Goal: Task Accomplishment & Management: Manage account settings

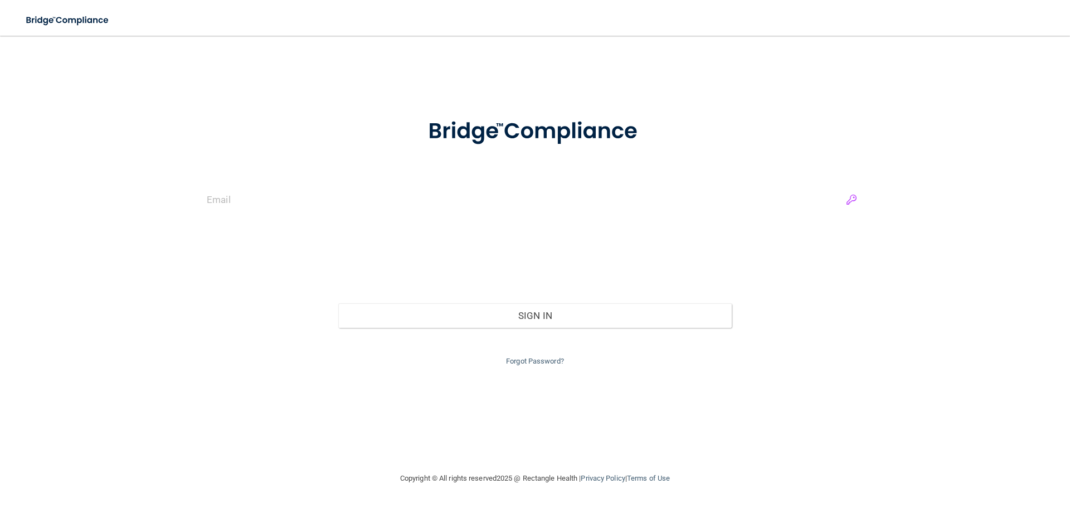
click at [855, 202] on input "email" at bounding box center [535, 199] width 657 height 25
type input "[EMAIL_ADDRESS][DOMAIN_NAME]"
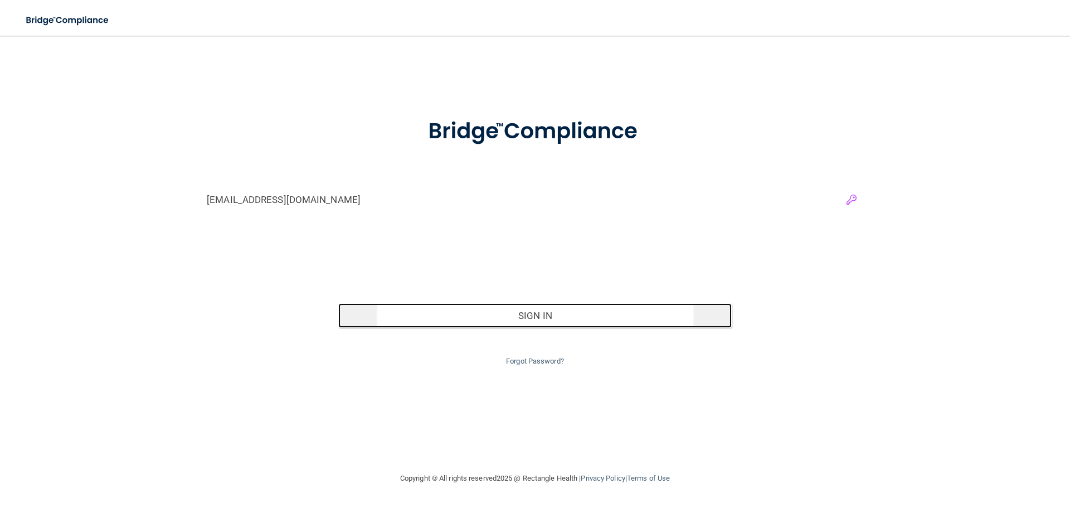
click at [692, 320] on button "Sign In" at bounding box center [535, 315] width 394 height 25
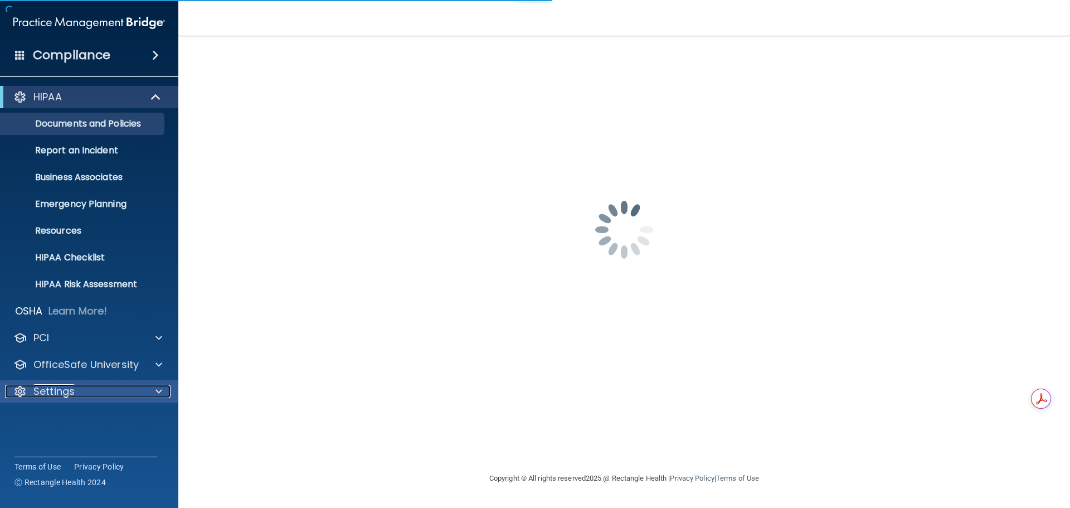
click at [54, 391] on p "Settings" at bounding box center [53, 391] width 41 height 13
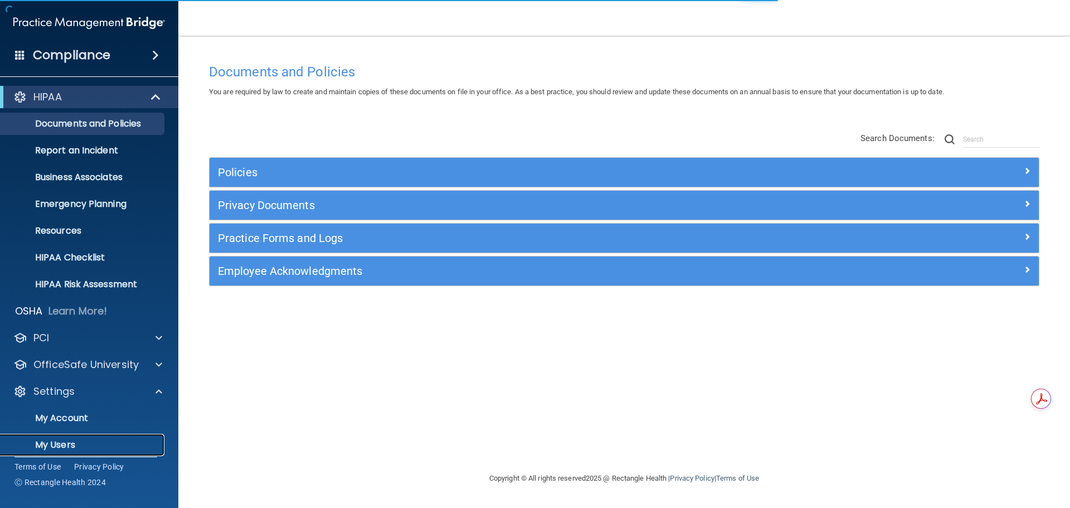
click at [60, 441] on p "My Users" at bounding box center [83, 444] width 152 height 11
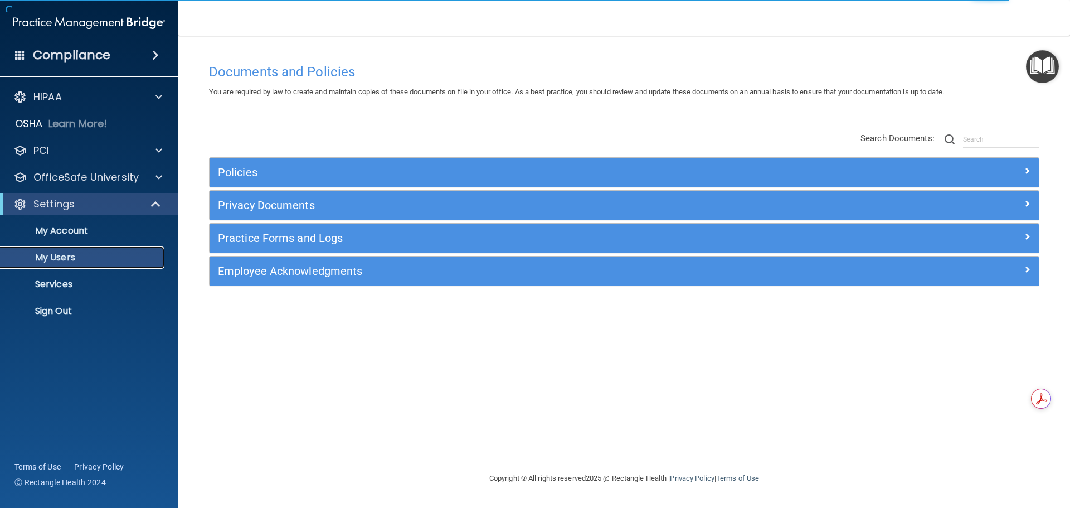
select select "20"
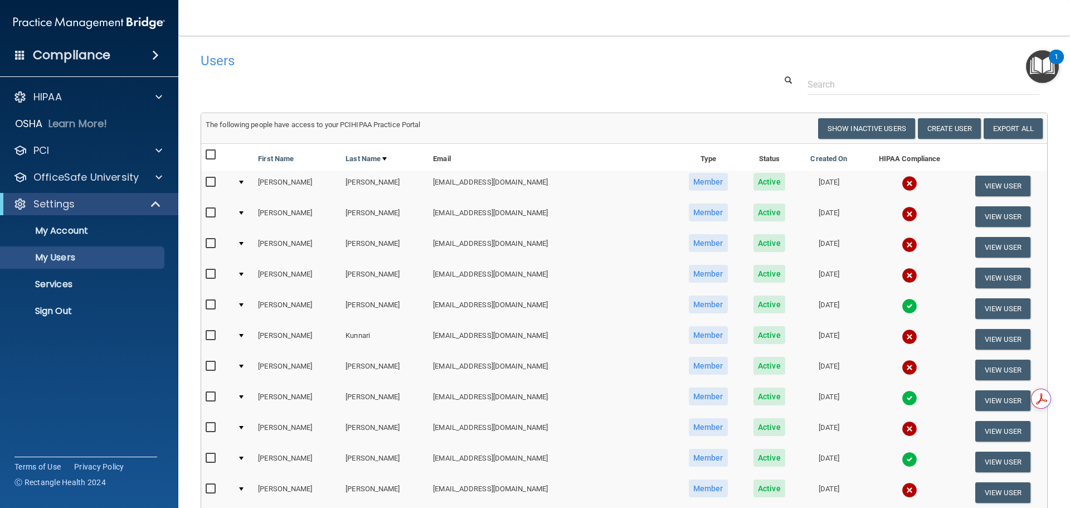
click at [208, 242] on input "checkbox" at bounding box center [212, 243] width 13 height 9
checkbox input "true"
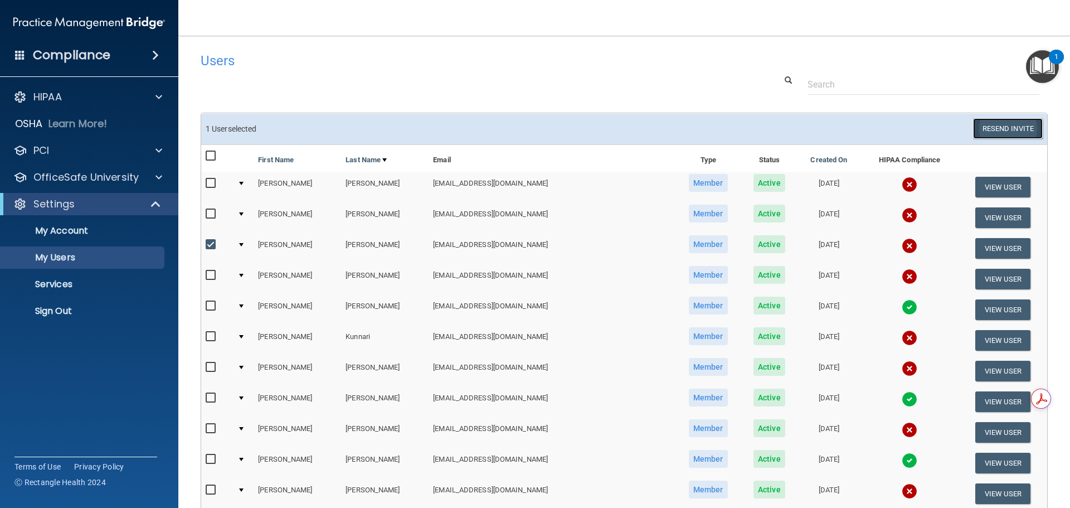
click at [983, 127] on button "Resend Invite" at bounding box center [1008, 128] width 70 height 21
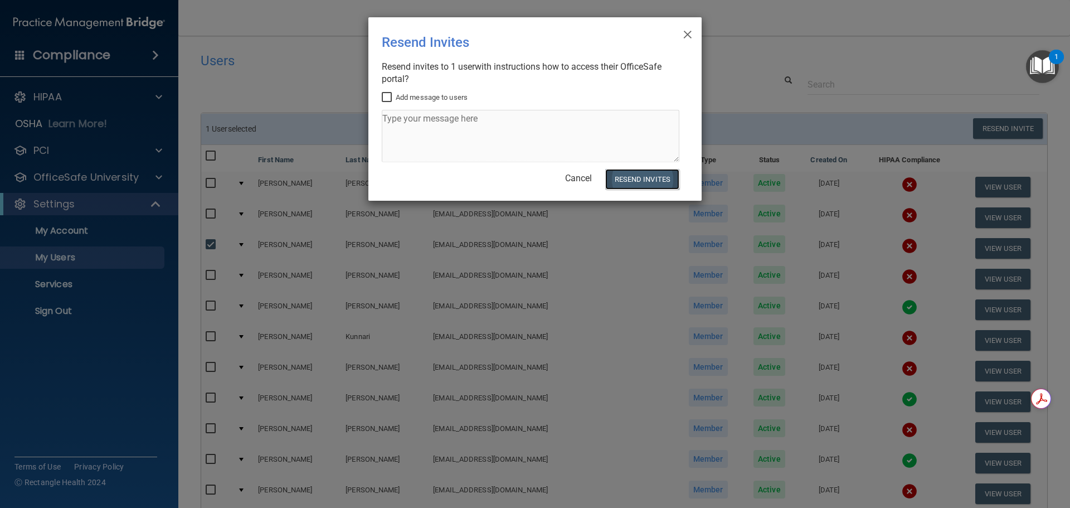
click at [639, 179] on button "Resend Invites" at bounding box center [642, 179] width 74 height 21
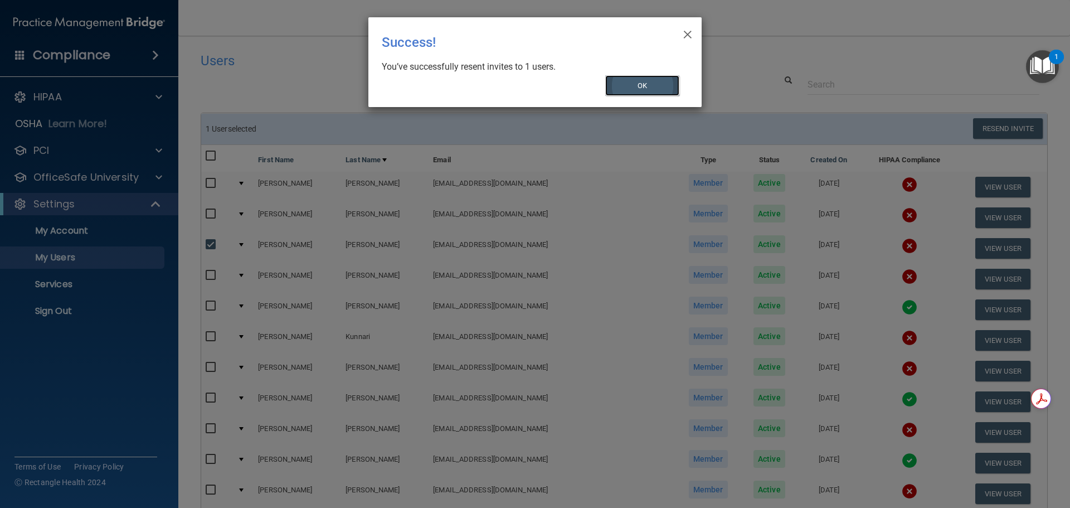
click at [649, 82] on button "OK" at bounding box center [642, 85] width 75 height 21
